Goal: Browse casually: Explore the website without a specific task or goal

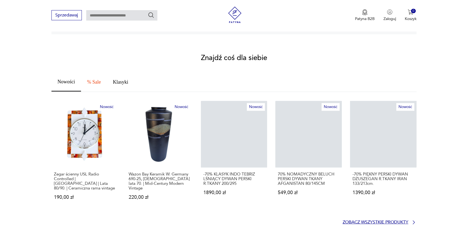
click at [383, 220] on p "Zobacz wszystkie produkty" at bounding box center [376, 222] width 66 height 4
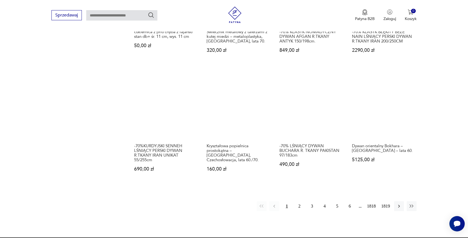
scroll to position [452, 0]
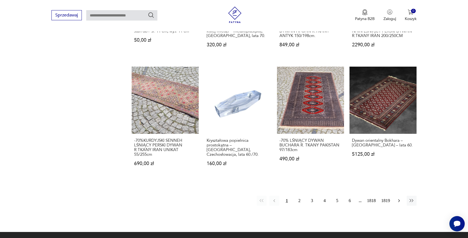
click at [399, 199] on icon "button" at bounding box center [399, 200] width 2 height 3
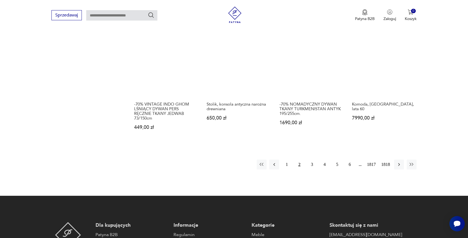
scroll to position [497, 0]
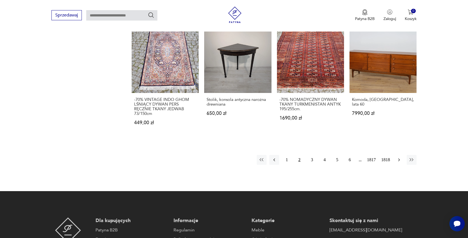
click at [400, 160] on icon "button" at bounding box center [398, 159] width 5 height 5
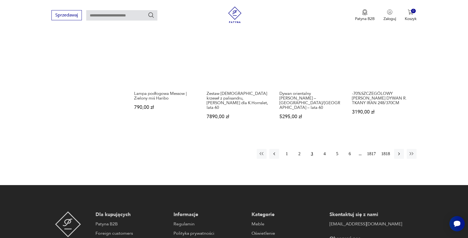
scroll to position [518, 0]
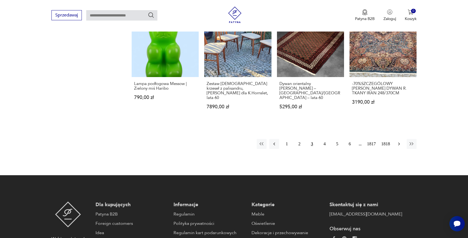
click at [398, 141] on icon "button" at bounding box center [398, 143] width 5 height 5
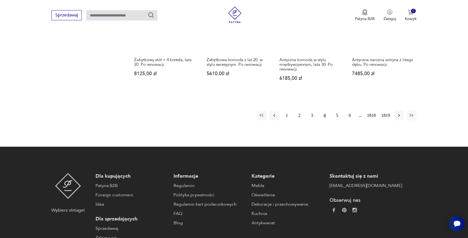
scroll to position [539, 0]
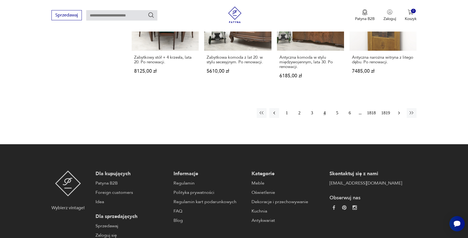
click at [399, 115] on button "button" at bounding box center [399, 113] width 10 height 10
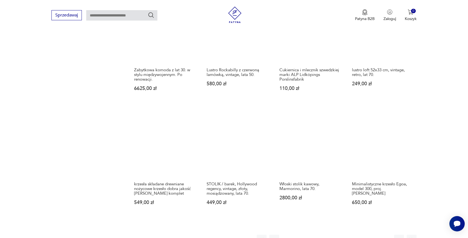
scroll to position [435, 0]
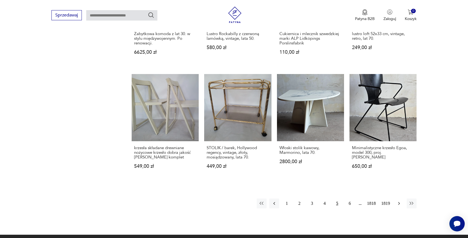
click at [398, 203] on icon "button" at bounding box center [398, 202] width 5 height 5
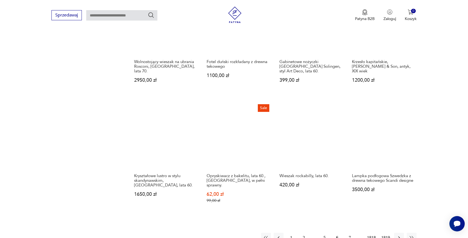
scroll to position [466, 0]
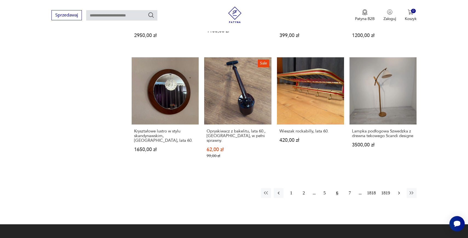
click at [399, 191] on icon "button" at bounding box center [399, 192] width 2 height 3
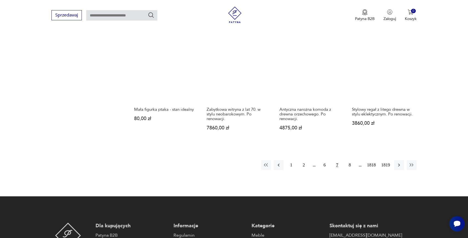
scroll to position [488, 0]
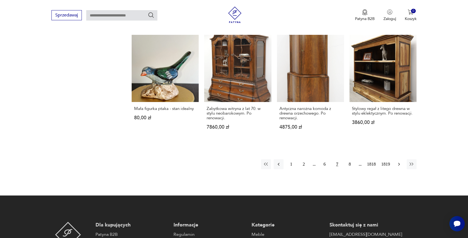
click at [399, 163] on icon "button" at bounding box center [399, 164] width 2 height 3
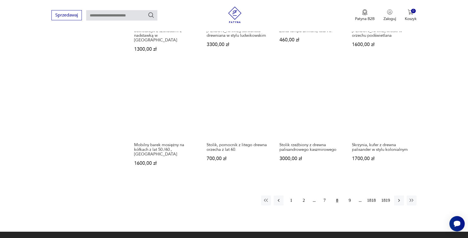
scroll to position [490, 0]
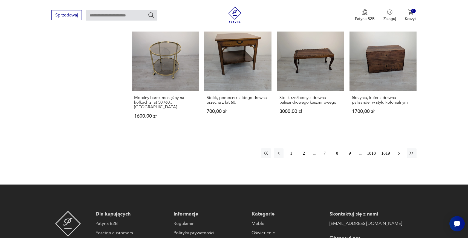
click at [398, 152] on icon "button" at bounding box center [399, 153] width 2 height 3
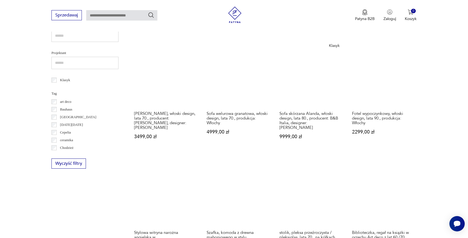
scroll to position [227, 0]
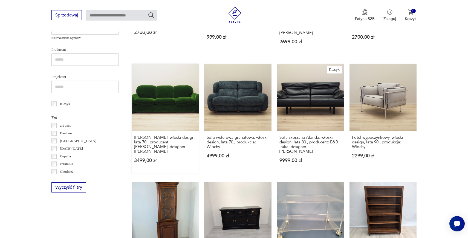
click at [169, 94] on link "[PERSON_NAME] zielona, włoski design, lata 70., producent: [PERSON_NAME], desig…" at bounding box center [165, 118] width 67 height 110
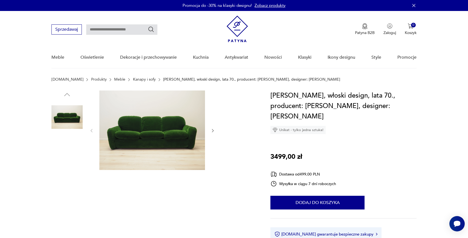
click at [60, 152] on img at bounding box center [66, 151] width 31 height 31
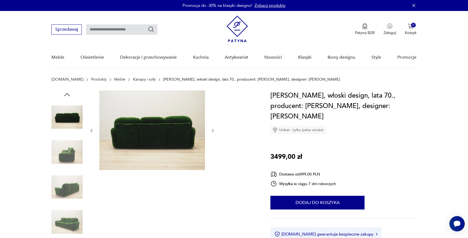
click at [70, 189] on img at bounding box center [66, 186] width 31 height 31
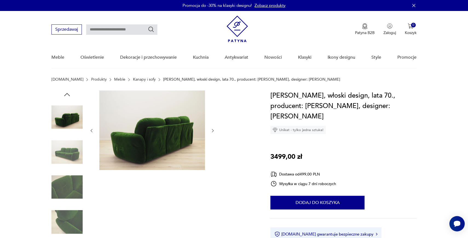
click at [70, 189] on img at bounding box center [66, 186] width 31 height 31
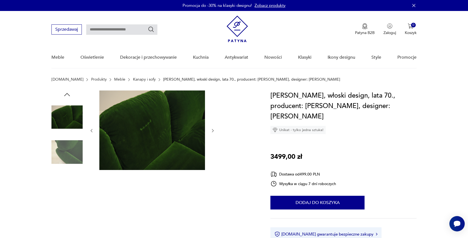
click at [70, 198] on img at bounding box center [66, 186] width 31 height 31
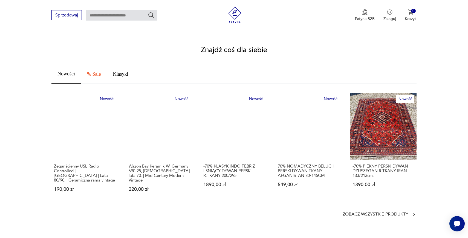
scroll to position [301, 0]
